Goal: Task Accomplishment & Management: Use online tool/utility

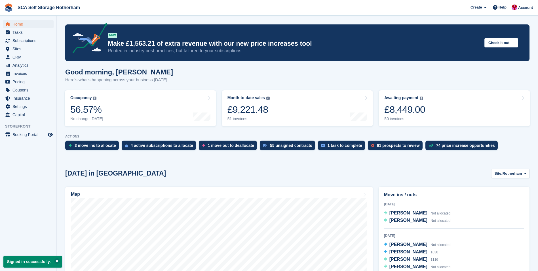
scroll to position [113, 0]
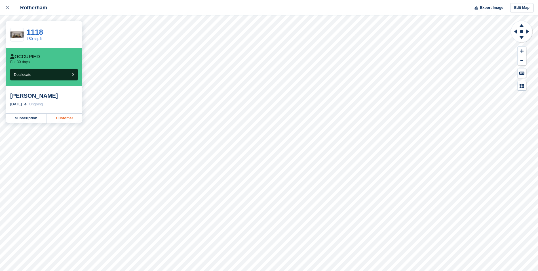
click at [71, 118] on link "Customer" at bounding box center [64, 117] width 35 height 9
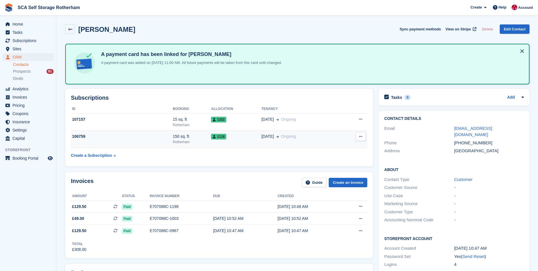
click at [295, 142] on td "06 Sep Ongoing" at bounding box center [301, 139] width 79 height 17
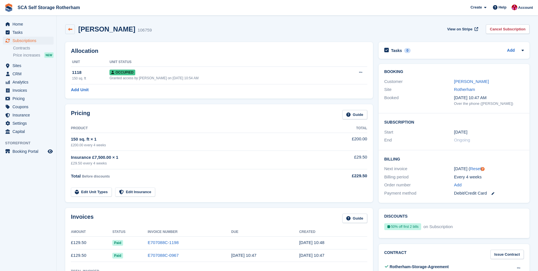
click at [73, 31] on link at bounding box center [70, 29] width 10 height 10
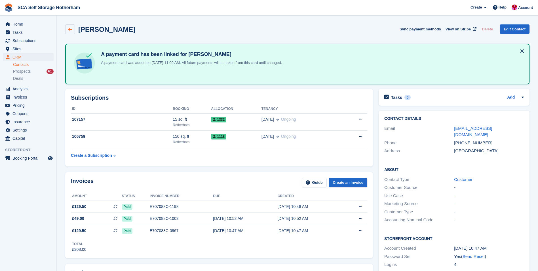
click at [73, 32] on link at bounding box center [70, 29] width 10 height 10
click at [37, 41] on span "Subscriptions" at bounding box center [29, 41] width 34 height 8
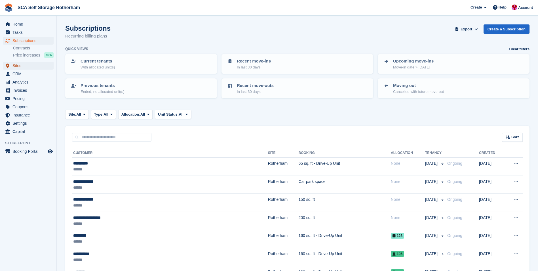
click at [23, 68] on span "Sites" at bounding box center [29, 66] width 34 height 8
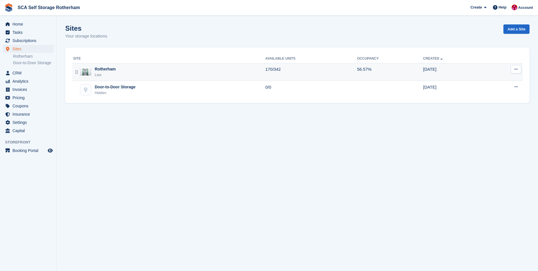
click at [152, 76] on div "Rotherham Live" at bounding box center [169, 72] width 192 height 12
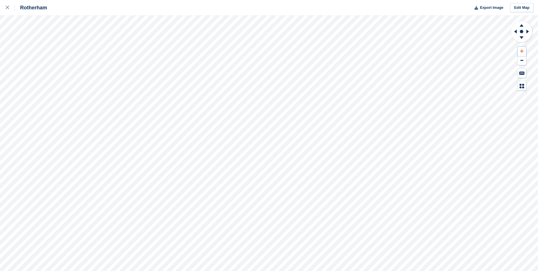
click at [521, 50] on icon at bounding box center [521, 51] width 3 height 4
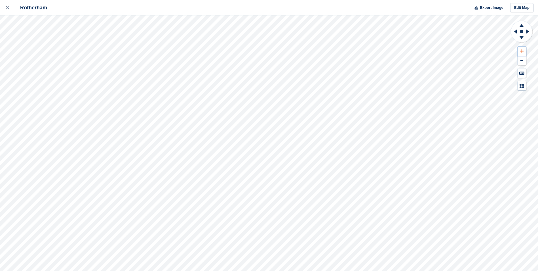
click at [521, 50] on icon at bounding box center [521, 51] width 3 height 4
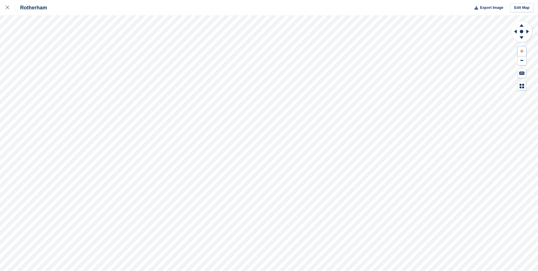
click at [521, 50] on icon at bounding box center [521, 51] width 3 height 4
click at [514, 31] on icon at bounding box center [514, 31] width 7 height 15
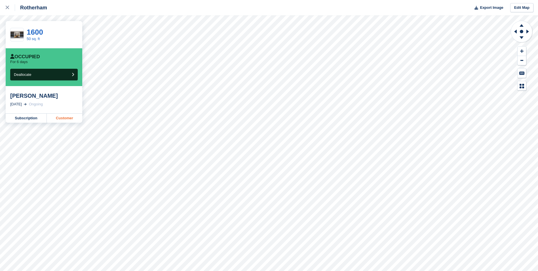
click at [64, 116] on link "Customer" at bounding box center [64, 117] width 35 height 9
click at [65, 121] on link "Customer" at bounding box center [64, 117] width 35 height 9
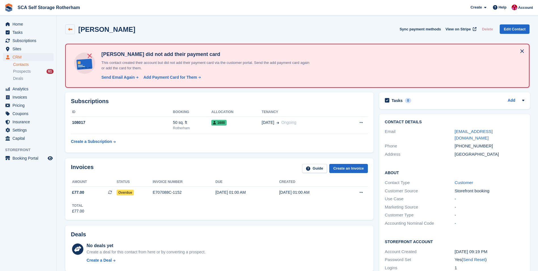
click at [73, 28] on link at bounding box center [70, 29] width 10 height 10
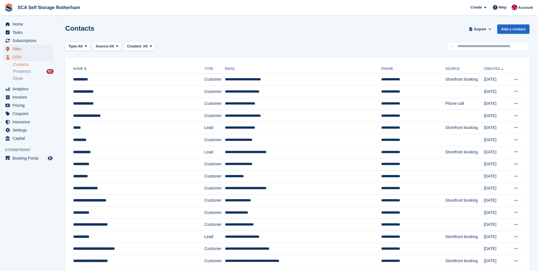
click at [25, 49] on span "Sites" at bounding box center [29, 49] width 34 height 8
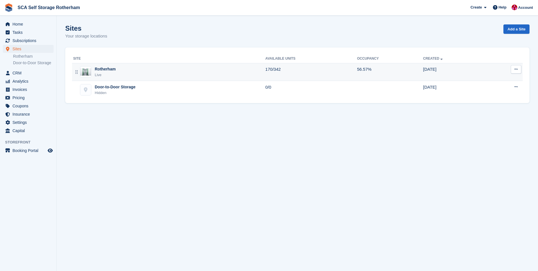
click at [127, 75] on div "Rotherham Live" at bounding box center [169, 72] width 192 height 12
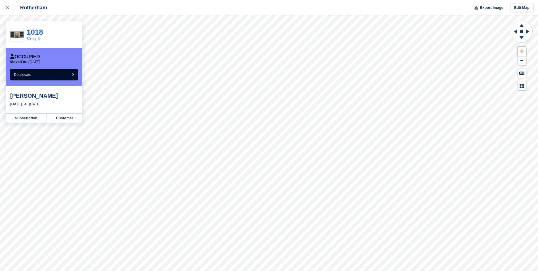
click at [522, 48] on button at bounding box center [522, 51] width 9 height 9
click at [515, 33] on icon at bounding box center [514, 31] width 7 height 15
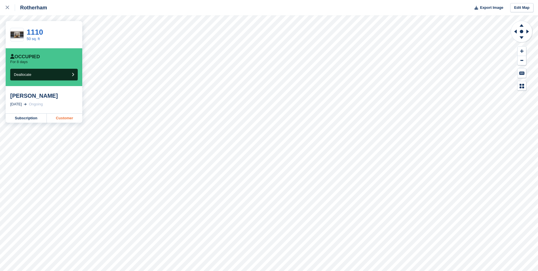
click at [65, 118] on link "Customer" at bounding box center [64, 117] width 35 height 9
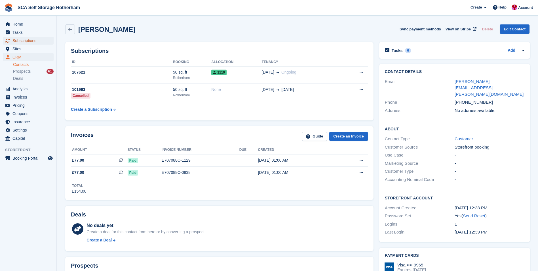
click at [31, 40] on span "Subscriptions" at bounding box center [29, 41] width 34 height 8
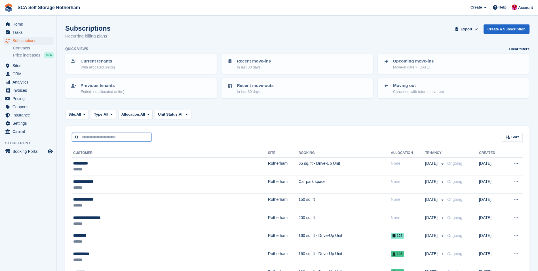
click at [96, 135] on input "text" at bounding box center [111, 136] width 79 height 9
type input "******"
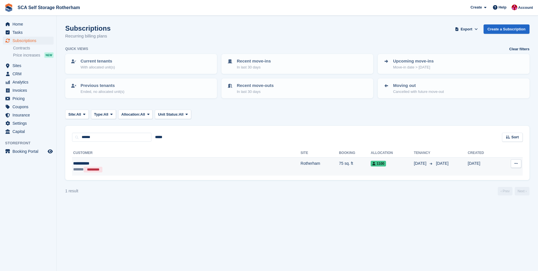
click at [144, 165] on div "**********" at bounding box center [131, 163] width 116 height 6
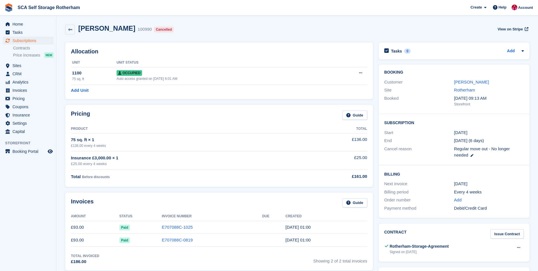
scroll to position [28, 0]
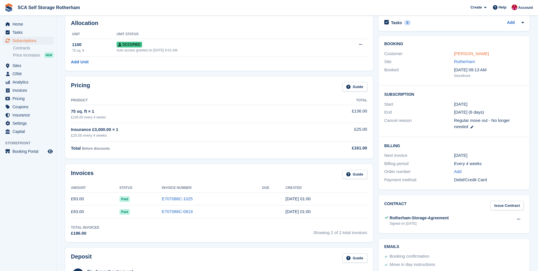
click at [463, 55] on link "[PERSON_NAME]" at bounding box center [471, 53] width 35 height 5
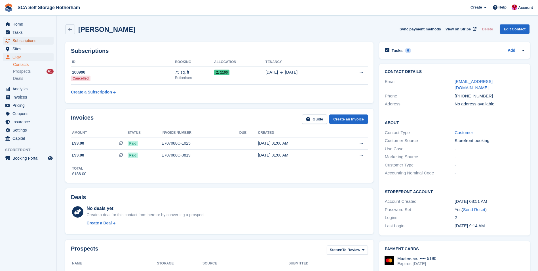
click at [41, 39] on span "Subscriptions" at bounding box center [29, 41] width 34 height 8
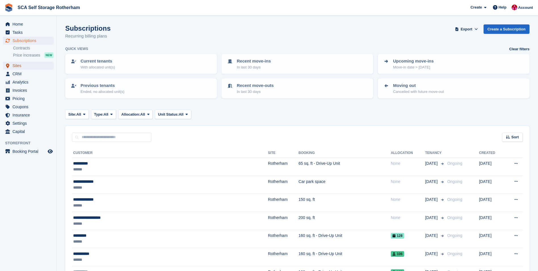
click at [36, 64] on span "Sites" at bounding box center [29, 66] width 34 height 8
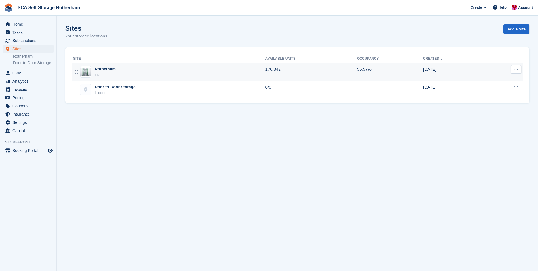
click at [162, 68] on div "Rotherham Live" at bounding box center [169, 72] width 192 height 12
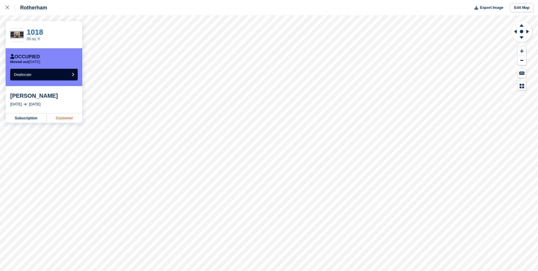
click at [67, 120] on link "Customer" at bounding box center [64, 117] width 35 height 9
click at [9, 9] on div at bounding box center [10, 7] width 9 height 7
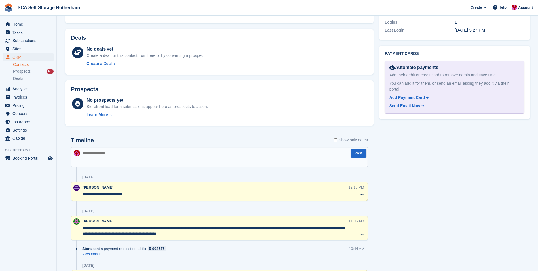
scroll to position [255, 0]
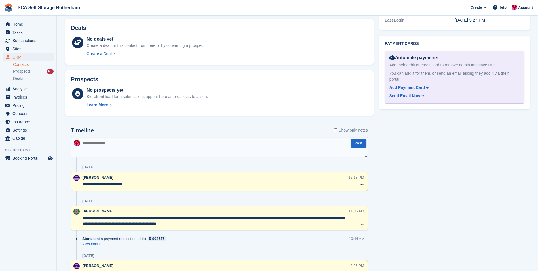
click at [418, 182] on div "Tasks 0 Add No tasks related to [PERSON_NAME] Contact Details Email [EMAIL_ADDR…" at bounding box center [455, 255] width 157 height 843
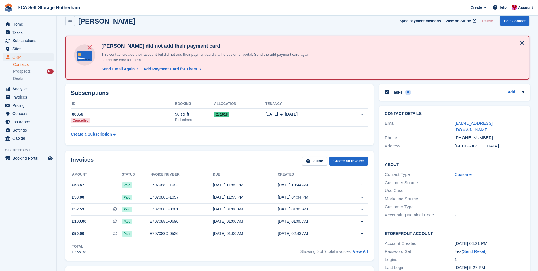
scroll to position [0, 0]
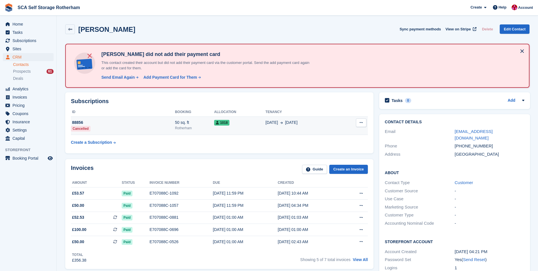
click at [160, 119] on div "88856" at bounding box center [123, 122] width 104 height 6
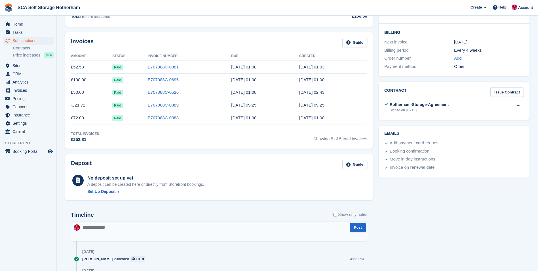
scroll to position [142, 0]
click at [26, 37] on span "Subscriptions" at bounding box center [29, 41] width 34 height 8
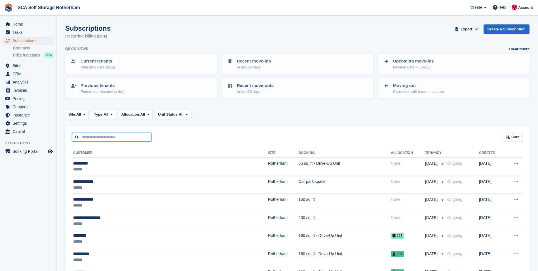
click at [126, 138] on input "text" at bounding box center [111, 136] width 79 height 9
type input "*******"
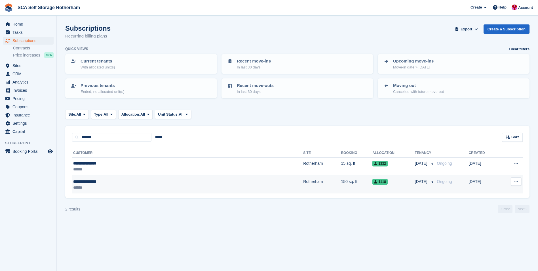
click at [133, 181] on div "**********" at bounding box center [132, 181] width 119 height 6
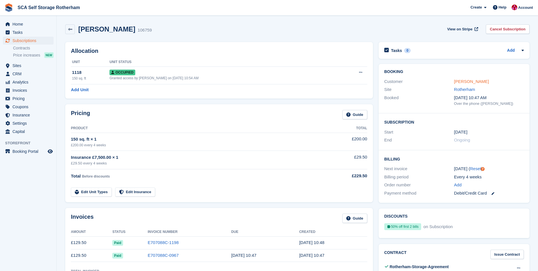
click at [469, 83] on link "[PERSON_NAME]" at bounding box center [471, 81] width 35 height 5
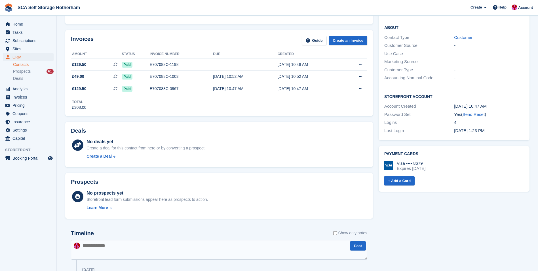
scroll to position [284, 0]
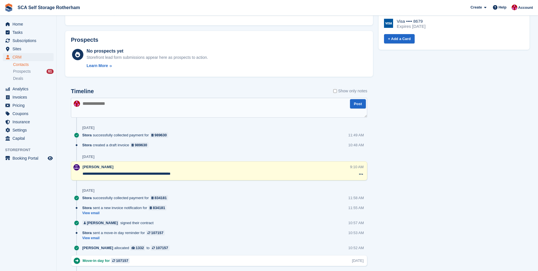
click at [415, 164] on div "Tasks 0 Add No tasks related to [PERSON_NAME] Contact Details Email [EMAIL_ADDR…" at bounding box center [454, 164] width 157 height 725
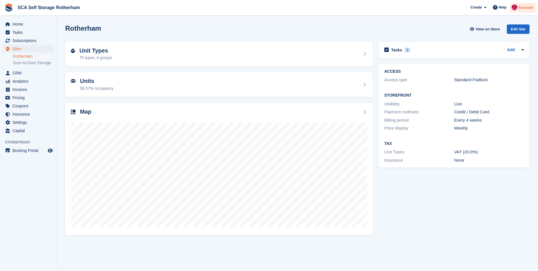
click at [518, 5] on div at bounding box center [515, 9] width 6 height 8
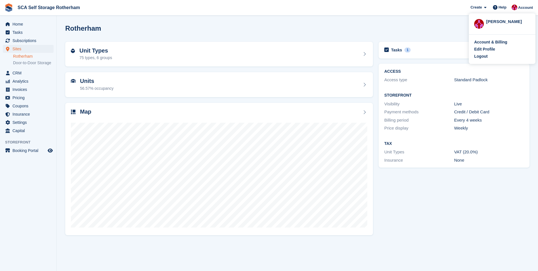
click at [346, 15] on span "SCA Self Storage Rotherham Create Subscription Invoice Contact Deal Discount Pa…" at bounding box center [269, 7] width 538 height 15
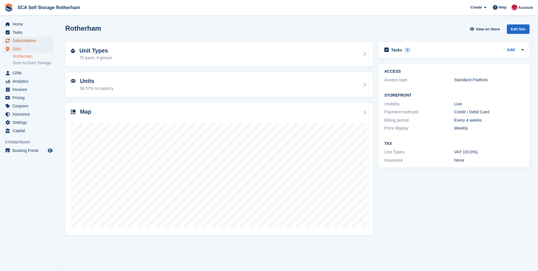
click at [33, 40] on span "Subscriptions" at bounding box center [29, 41] width 34 height 8
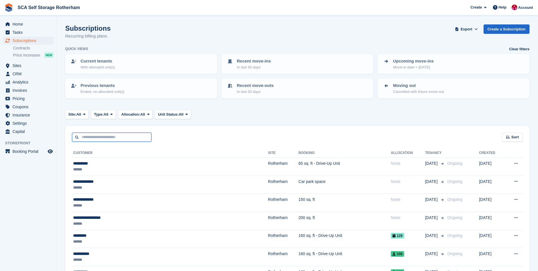
click at [109, 134] on input "text" at bounding box center [111, 136] width 79 height 9
type input "*****"
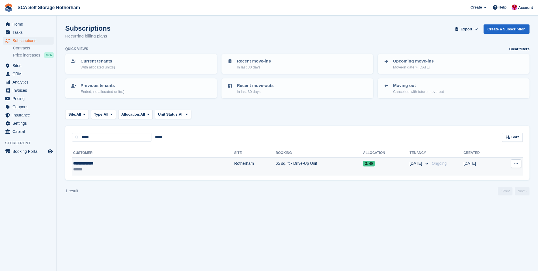
click at [106, 165] on div "**********" at bounding box center [111, 163] width 76 height 6
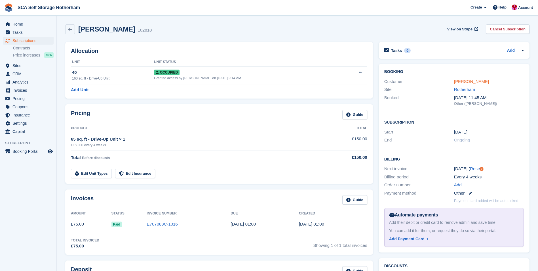
click at [468, 79] on link "[PERSON_NAME]" at bounding box center [471, 81] width 35 height 5
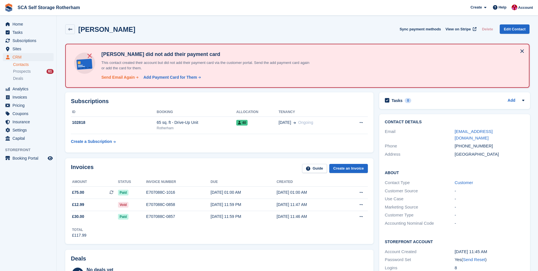
click at [123, 77] on div "Send Email Again" at bounding box center [117, 77] width 33 height 6
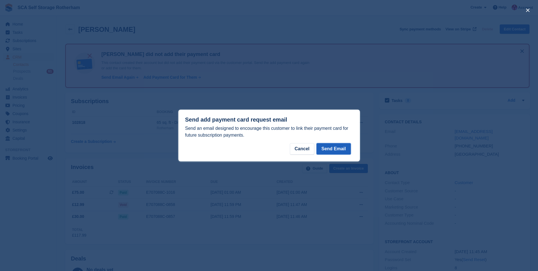
click at [340, 151] on button "Send Email" at bounding box center [334, 148] width 34 height 11
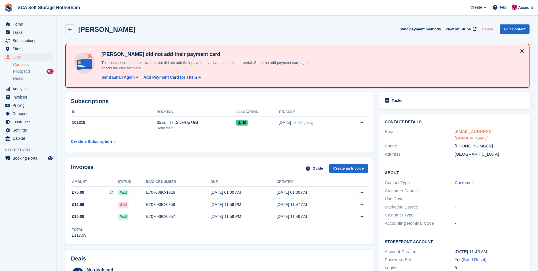
drag, startPoint x: 463, startPoint y: 135, endPoint x: 463, endPoint y: 129, distance: 6.0
click at [463, 142] on div "Phone +447445084588" at bounding box center [455, 146] width 140 height 8
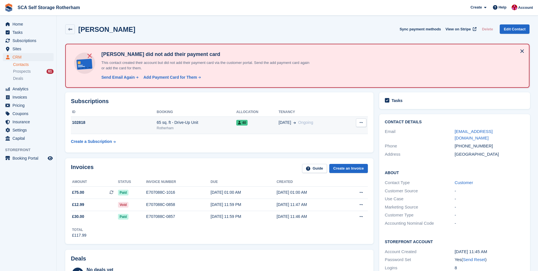
click at [114, 128] on td "102818" at bounding box center [114, 125] width 86 height 17
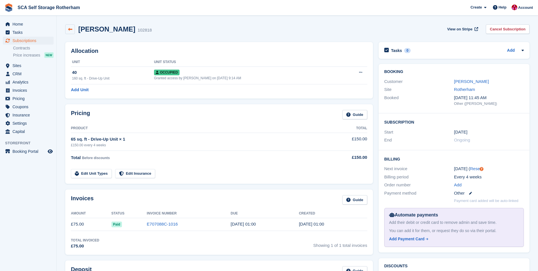
click at [70, 30] on icon at bounding box center [70, 29] width 4 height 4
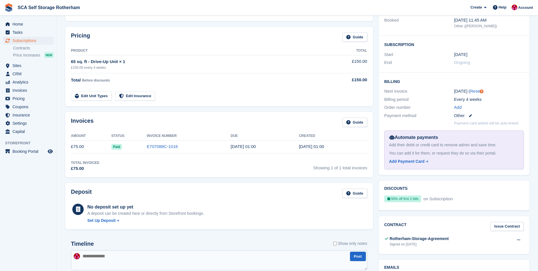
scroll to position [85, 0]
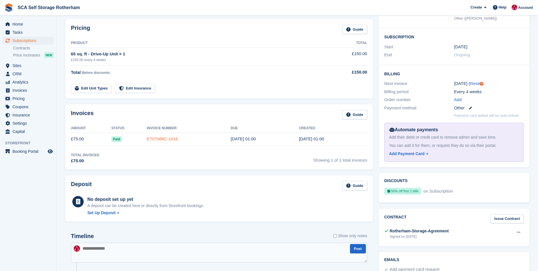
click at [150, 139] on link "E707088C-1016" at bounding box center [162, 138] width 31 height 5
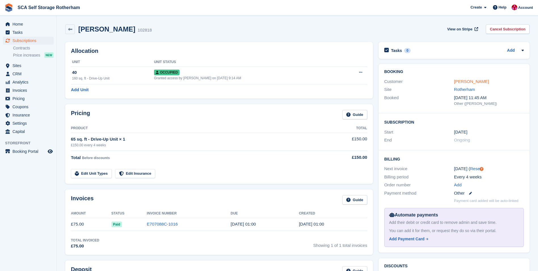
click at [470, 81] on link "[PERSON_NAME]" at bounding box center [471, 81] width 35 height 5
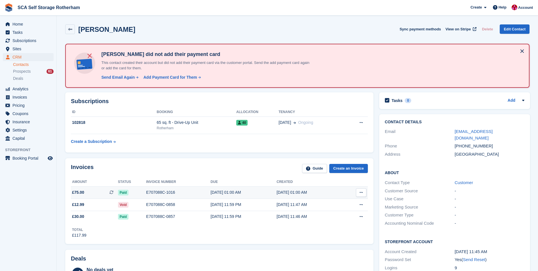
click at [183, 195] on div "E707088C-1016" at bounding box center [178, 192] width 64 height 6
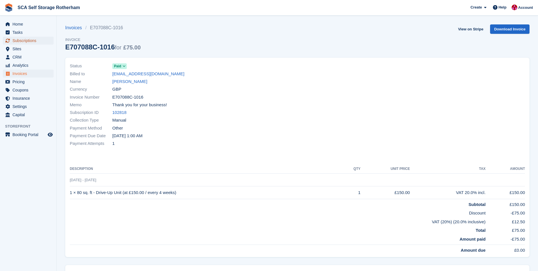
click at [39, 41] on span "Subscriptions" at bounding box center [29, 41] width 34 height 8
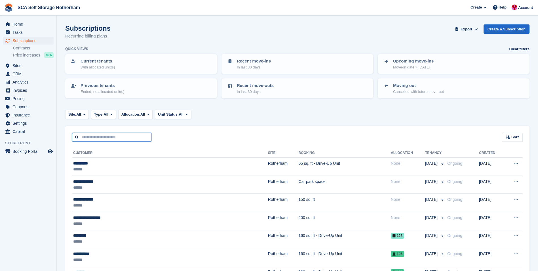
click at [110, 139] on input "text" at bounding box center [111, 136] width 79 height 9
type input "********"
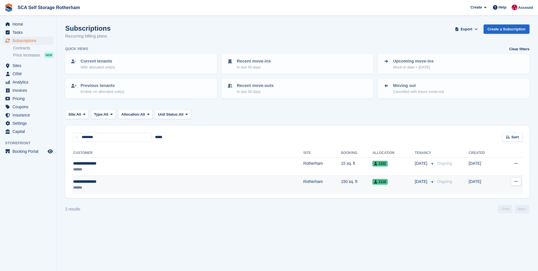
click at [154, 182] on div "**********" at bounding box center [132, 181] width 119 height 6
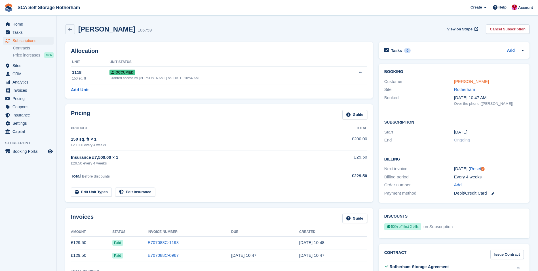
click at [466, 81] on link "[PERSON_NAME]" at bounding box center [471, 81] width 35 height 5
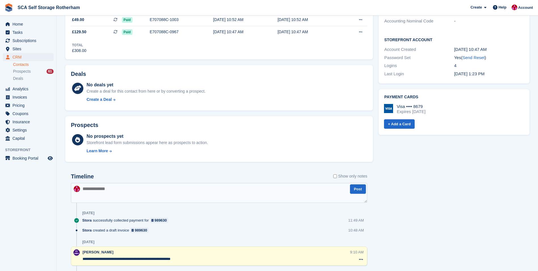
scroll to position [85, 0]
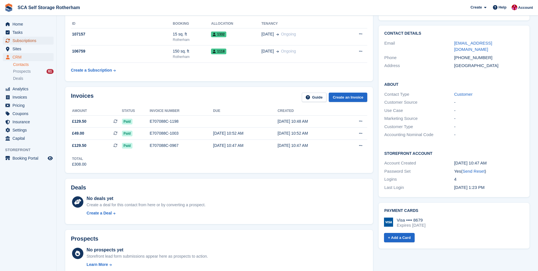
click at [46, 41] on span "Subscriptions" at bounding box center [29, 41] width 34 height 8
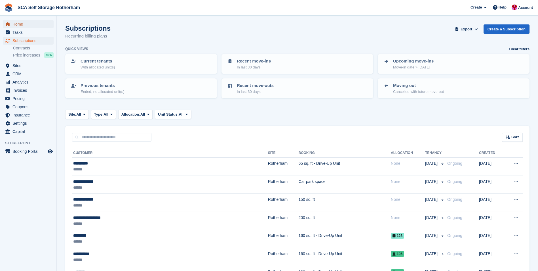
click at [35, 27] on span "Home" at bounding box center [29, 24] width 34 height 8
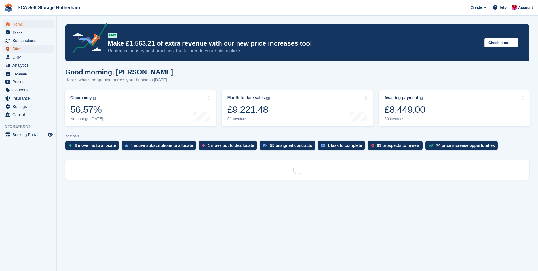
click at [38, 51] on span "Sites" at bounding box center [29, 49] width 34 height 8
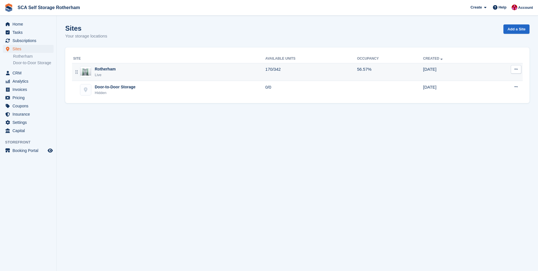
click at [156, 74] on div "Rotherham Live" at bounding box center [169, 72] width 192 height 12
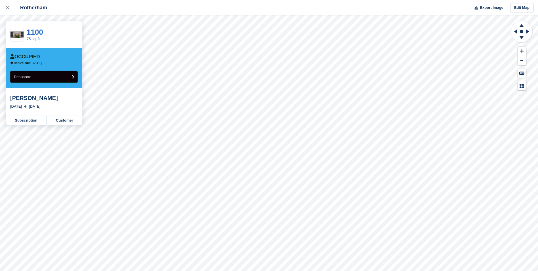
click at [60, 78] on button "Deallocate" at bounding box center [44, 77] width 68 height 12
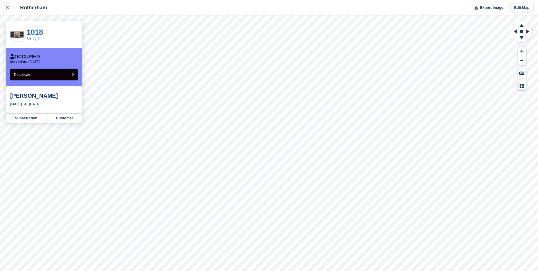
click at [42, 75] on button "Deallocate" at bounding box center [44, 75] width 68 height 12
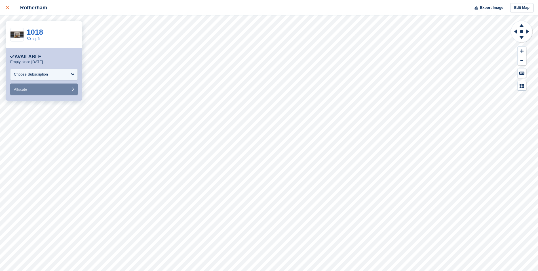
click at [5, 9] on link at bounding box center [7, 7] width 15 height 15
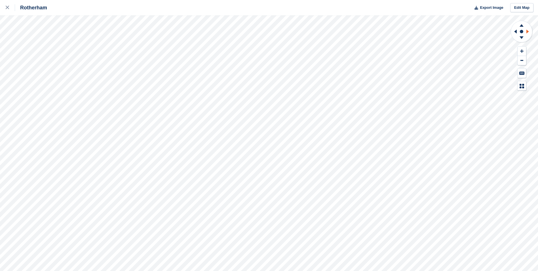
click at [528, 32] on icon at bounding box center [528, 32] width 3 height 4
click at [515, 31] on icon at bounding box center [514, 31] width 7 height 15
drag, startPoint x: 515, startPoint y: 31, endPoint x: 521, endPoint y: 50, distance: 20.0
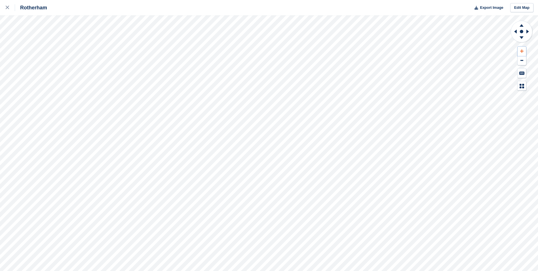
click at [522, 49] on icon at bounding box center [521, 51] width 3 height 4
click at [520, 51] on icon at bounding box center [521, 51] width 3 height 4
click at [520, 51] on icon at bounding box center [521, 50] width 3 height 3
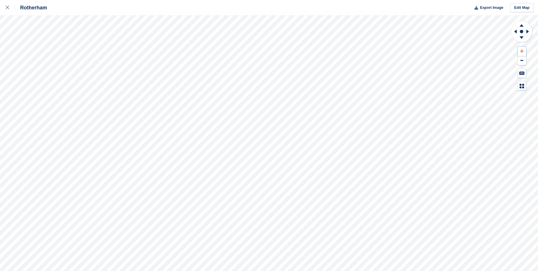
click at [520, 51] on icon at bounding box center [521, 50] width 3 height 3
click at [516, 32] on icon at bounding box center [515, 32] width 3 height 4
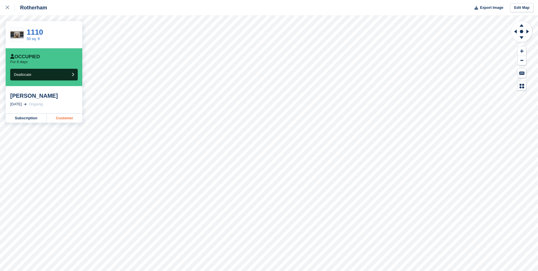
click at [68, 117] on link "Customer" at bounding box center [64, 117] width 35 height 9
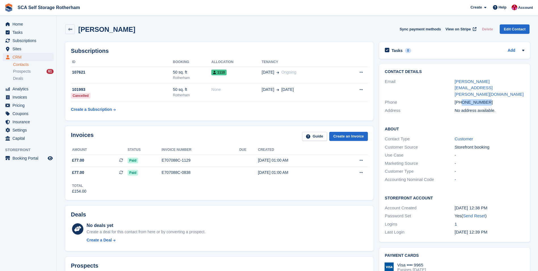
drag, startPoint x: 490, startPoint y: 96, endPoint x: 463, endPoint y: 96, distance: 27.0
click at [463, 99] on div "[PHONE_NUMBER]" at bounding box center [490, 102] width 70 height 7
copy div "7940907250"
click at [219, 119] on div "Subscriptions ID Booking Allocation Tenancy 107621 50 sq. ft [GEOGRAPHIC_DATA] …" at bounding box center [219, 81] width 308 height 78
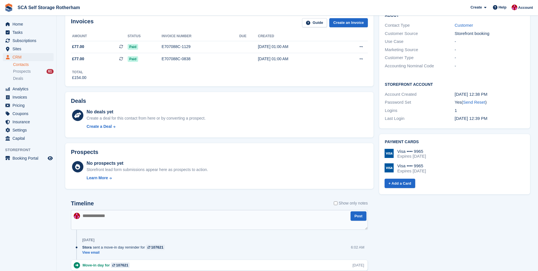
scroll to position [255, 0]
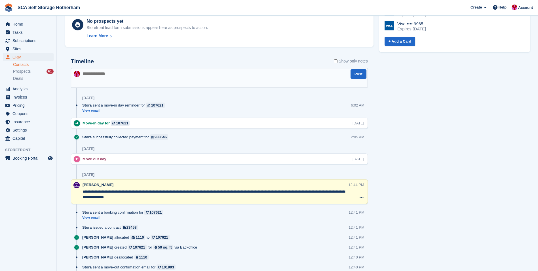
click at [164, 73] on textarea at bounding box center [219, 78] width 297 height 20
type textarea "**********"
click at [356, 73] on button "Post" at bounding box center [359, 73] width 16 height 9
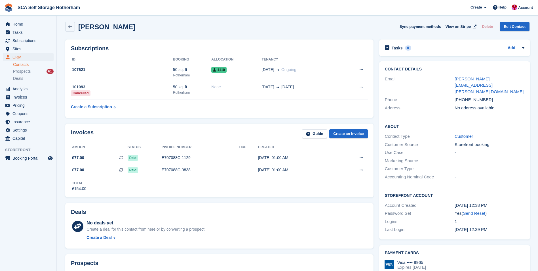
scroll to position [0, 0]
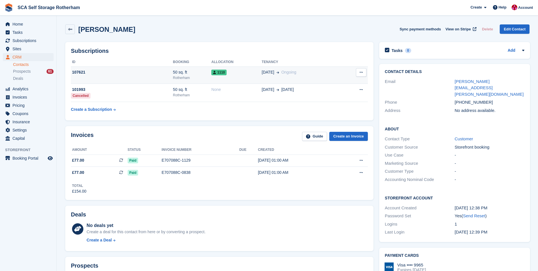
click at [137, 72] on div "107621" at bounding box center [122, 72] width 102 height 6
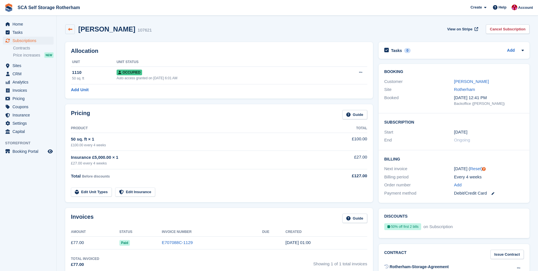
click at [68, 28] on icon at bounding box center [70, 29] width 4 height 4
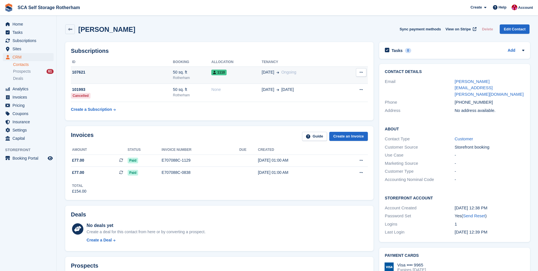
click at [300, 78] on td "[DATE] Ongoing" at bounding box center [301, 74] width 79 height 17
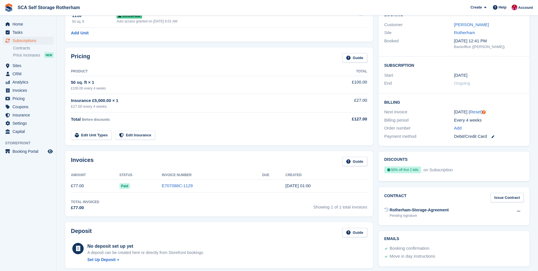
scroll to position [28, 0]
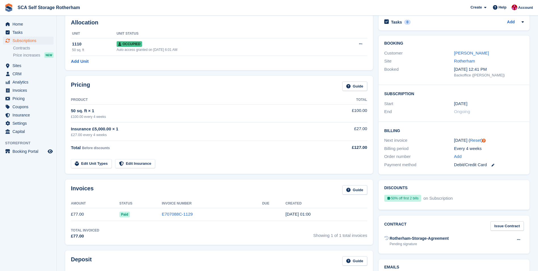
click at [465, 104] on time "28 Sep" at bounding box center [460, 103] width 13 height 7
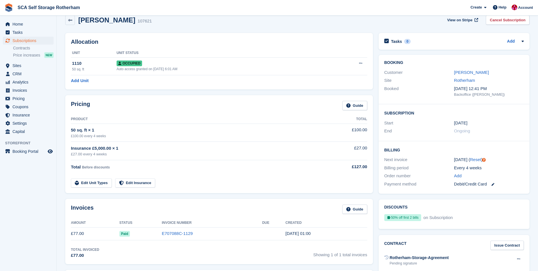
scroll to position [0, 0]
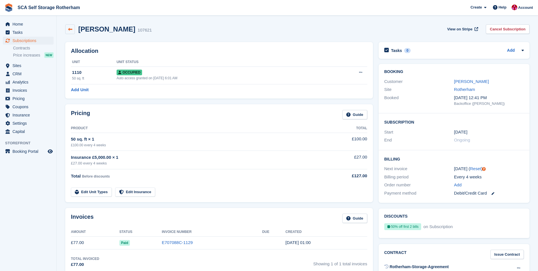
click at [71, 33] on link at bounding box center [70, 29] width 10 height 10
click at [73, 27] on link at bounding box center [70, 29] width 10 height 10
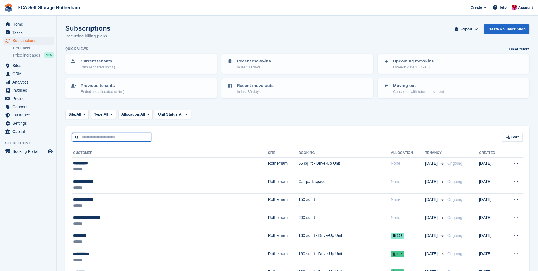
click at [115, 139] on input "text" at bounding box center [111, 136] width 79 height 9
type input "****"
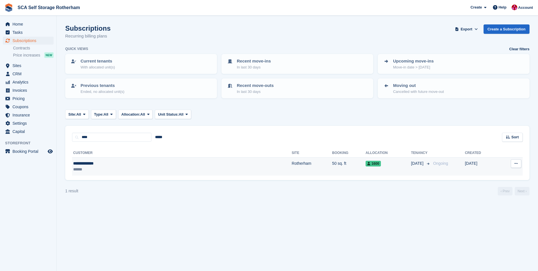
click at [131, 166] on div "**********" at bounding box center [126, 163] width 106 height 6
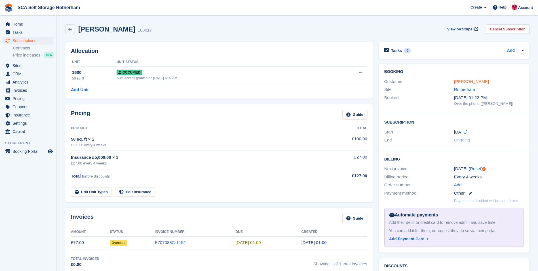
click at [472, 81] on link "[PERSON_NAME]" at bounding box center [471, 81] width 35 height 5
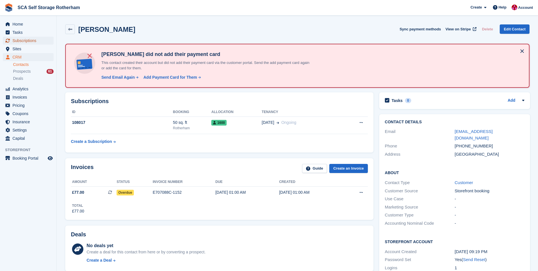
click at [41, 41] on span "Subscriptions" at bounding box center [29, 41] width 34 height 8
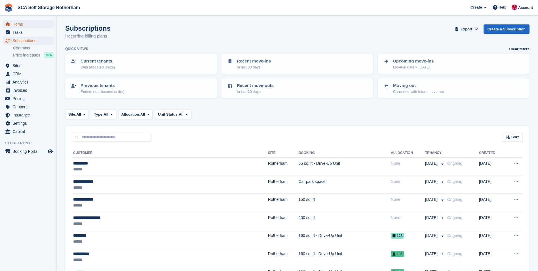
click at [31, 22] on span "Home" at bounding box center [29, 24] width 34 height 8
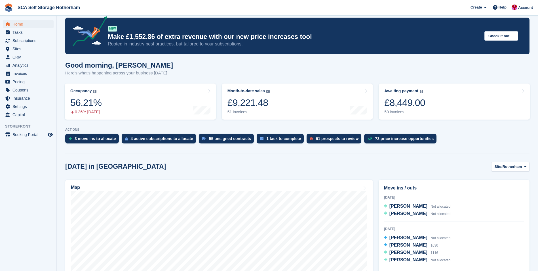
scroll to position [85, 0]
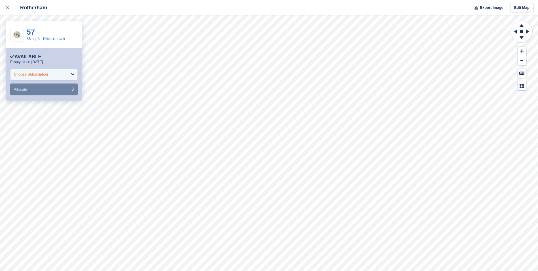
click at [53, 77] on div "Choose Subscription" at bounding box center [44, 74] width 68 height 11
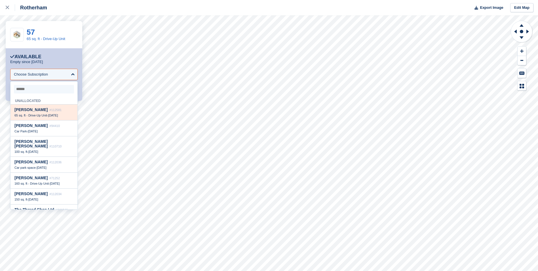
click at [60, 110] on div "Aaron Ward #112581" at bounding box center [43, 109] width 59 height 5
select select "******"
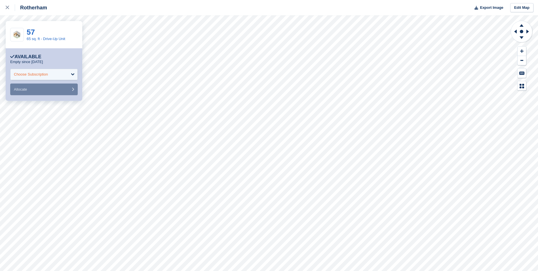
click at [49, 75] on div "Choose Subscription" at bounding box center [44, 74] width 68 height 11
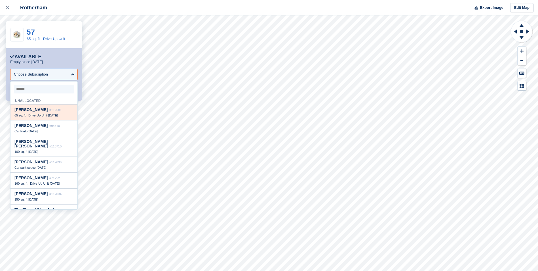
click at [50, 112] on div "Aaron Ward #112581" at bounding box center [43, 109] width 59 height 5
select select "******"
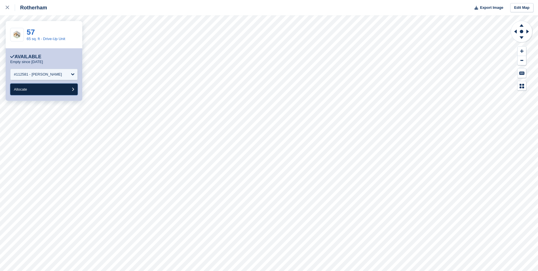
click at [40, 91] on button "Allocate" at bounding box center [44, 89] width 68 height 12
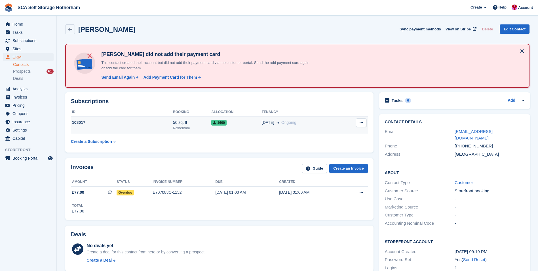
click at [145, 120] on div "108017" at bounding box center [122, 122] width 102 height 6
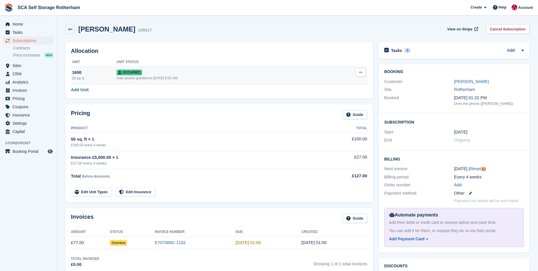
click at [363, 73] on button at bounding box center [361, 72] width 10 height 9
click at [354, 53] on h2 "Allocation" at bounding box center [219, 51] width 296 height 7
click at [71, 28] on icon at bounding box center [70, 29] width 4 height 4
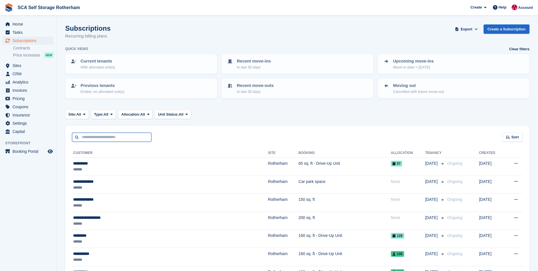
click at [128, 140] on input "text" at bounding box center [111, 136] width 79 height 9
type input "****"
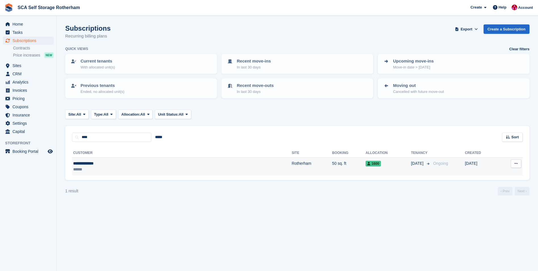
click at [121, 157] on td "**********" at bounding box center [182, 166] width 220 height 18
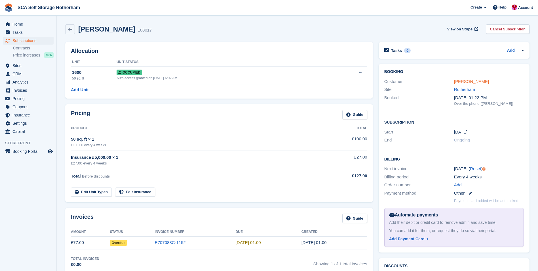
click at [474, 80] on link "Chimene Klotoe" at bounding box center [471, 81] width 35 height 5
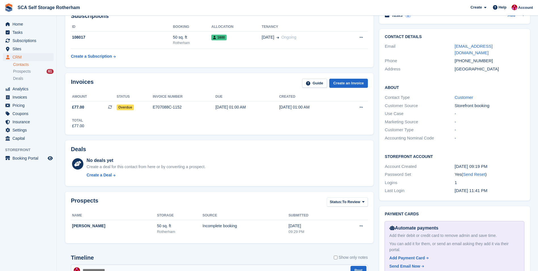
scroll to position [199, 0]
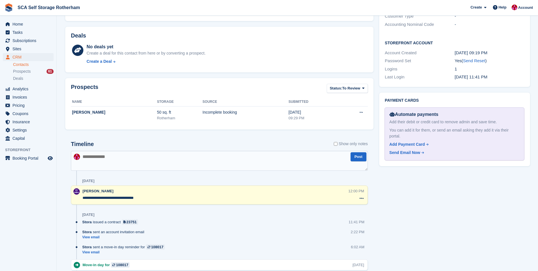
click at [174, 161] on textarea at bounding box center [219, 161] width 297 height 20
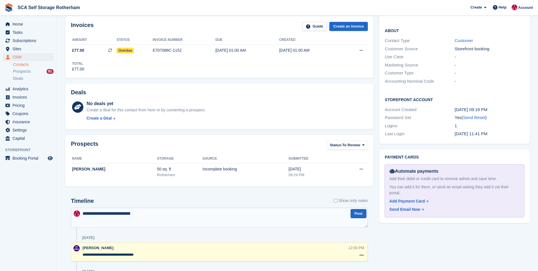
scroll to position [28, 0]
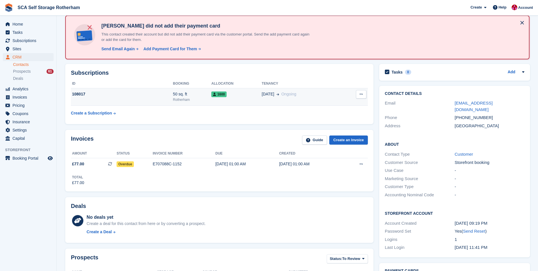
type textarea "**********"
click at [141, 92] on div "108017" at bounding box center [122, 94] width 102 height 6
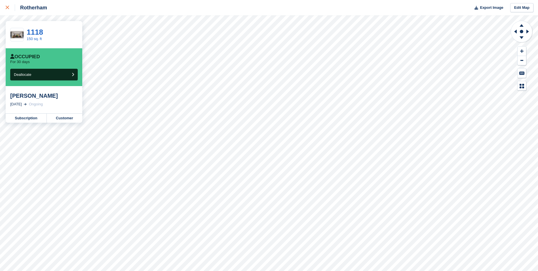
click at [12, 8] on div at bounding box center [10, 7] width 9 height 7
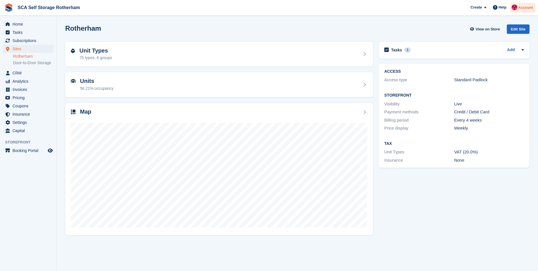
click at [522, 8] on span "Account" at bounding box center [525, 8] width 15 height 6
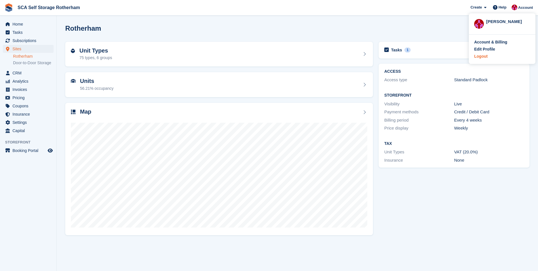
click at [482, 56] on div "Logout" at bounding box center [480, 56] width 13 height 6
